Goal: Task Accomplishment & Management: Manage account settings

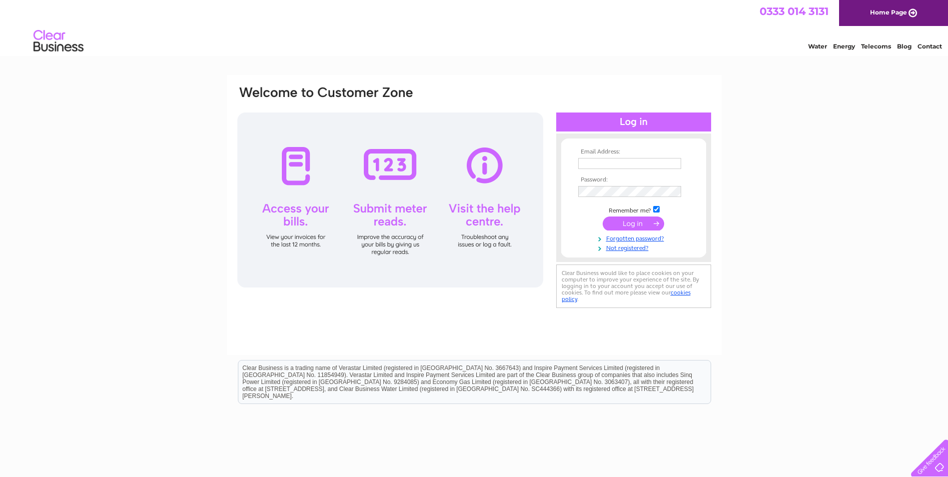
type input "durrantgarageservices@yahoo.com"
click at [620, 230] on input "submit" at bounding box center [633, 223] width 61 height 14
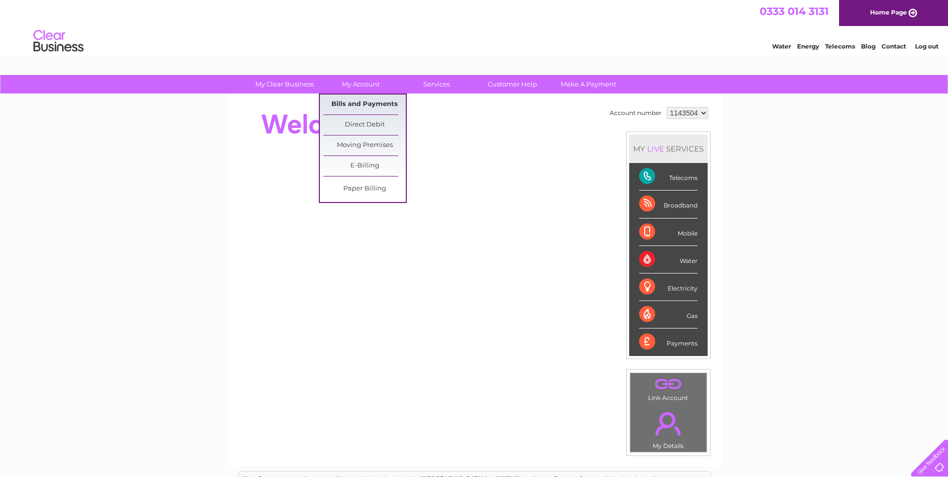
click at [361, 104] on link "Bills and Payments" at bounding box center [364, 104] width 82 height 20
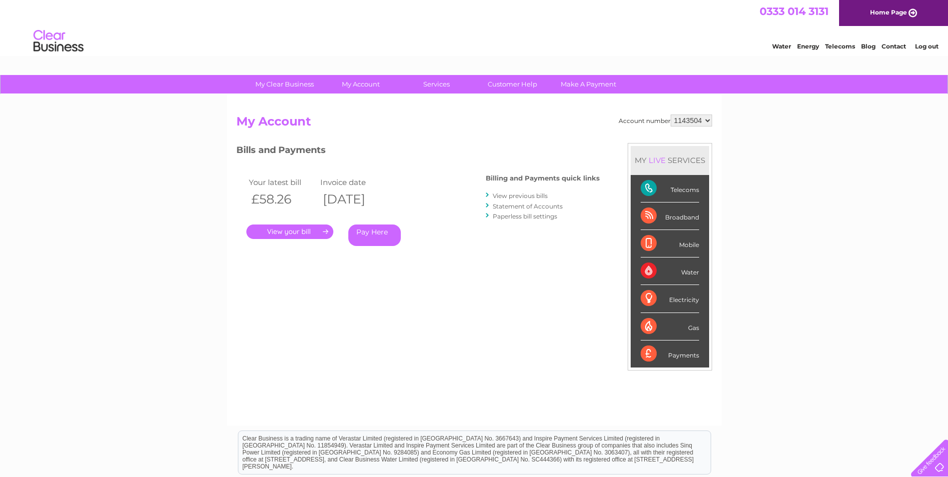
click at [312, 235] on link "." at bounding box center [289, 231] width 87 height 14
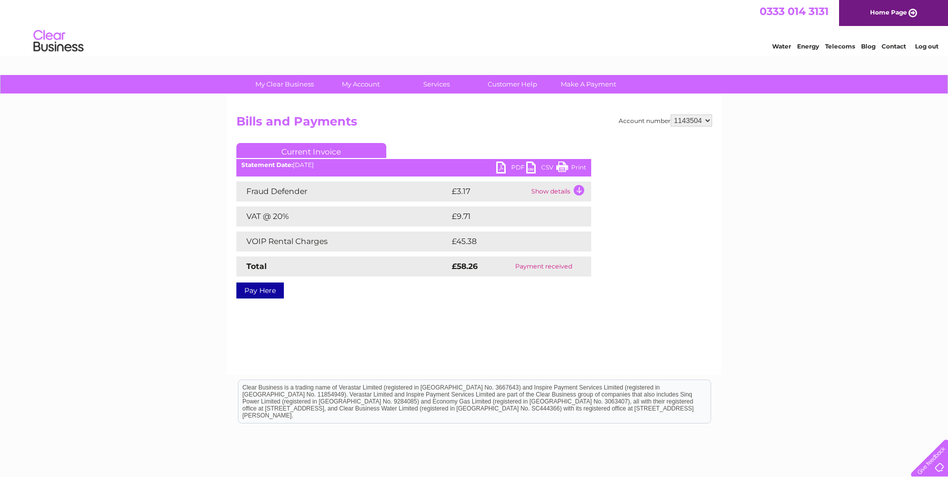
click at [507, 167] on link "PDF" at bounding box center [511, 168] width 30 height 14
